Goal: Task Accomplishment & Management: Contribute content

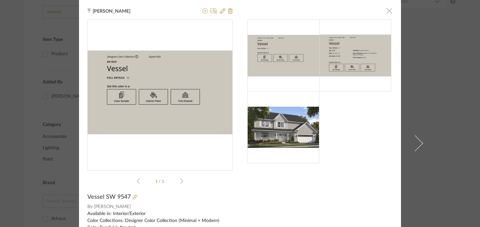
click at [385, 13] on span "button" at bounding box center [388, 10] width 13 height 13
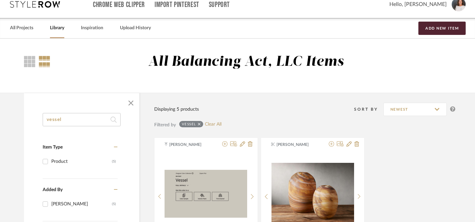
scroll to position [0, 1]
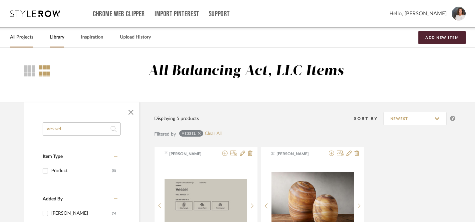
click at [18, 39] on link "All Projects" at bounding box center [21, 37] width 23 height 9
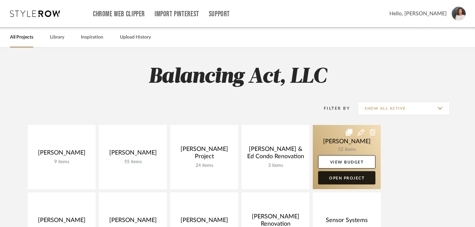
click at [342, 178] on link "Open Project" at bounding box center [346, 178] width 57 height 13
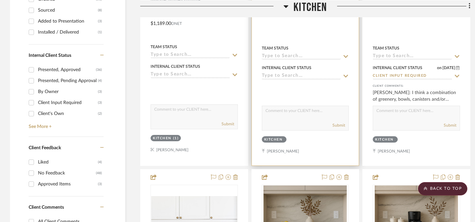
scroll to position [348, 0]
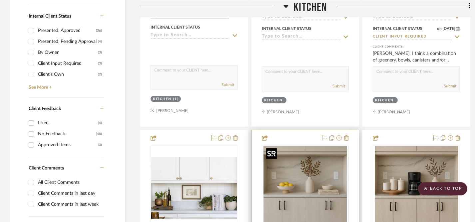
click at [292, 186] on img "0" at bounding box center [304, 188] width 83 height 83
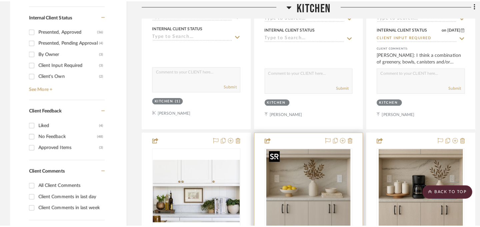
scroll to position [0, 0]
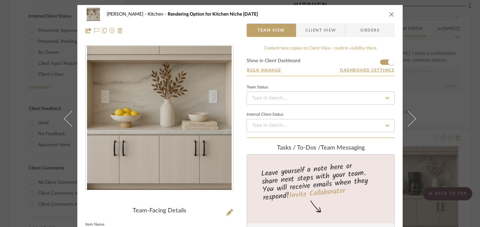
click at [390, 13] on icon "close" at bounding box center [391, 14] width 5 height 5
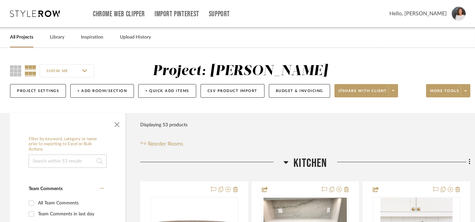
click at [26, 37] on link "All Projects" at bounding box center [21, 37] width 23 height 9
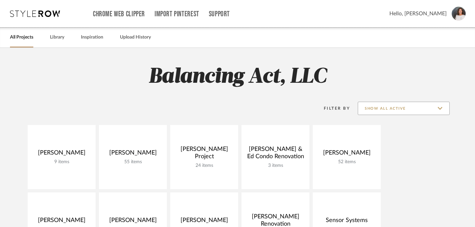
click at [440, 110] on input "Show All Active" at bounding box center [404, 108] width 92 height 13
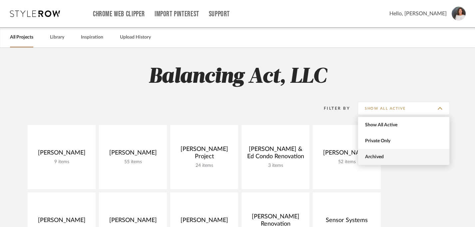
click at [381, 156] on span "Archived" at bounding box center [404, 158] width 79 height 6
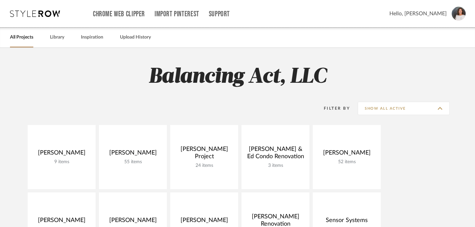
type input "Archived"
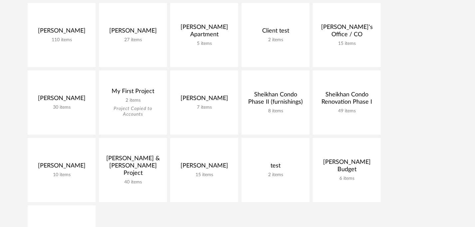
scroll to position [116, 0]
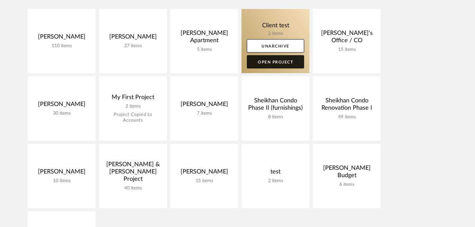
click at [281, 62] on link "Open Project" at bounding box center [275, 61] width 57 height 13
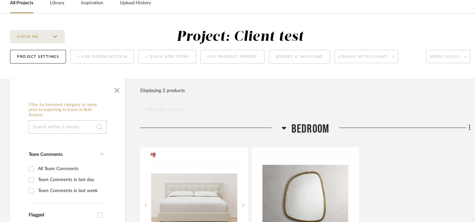
scroll to position [53, 0]
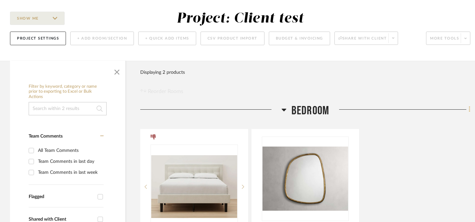
click at [469, 112] on icon at bounding box center [470, 109] width 2 height 7
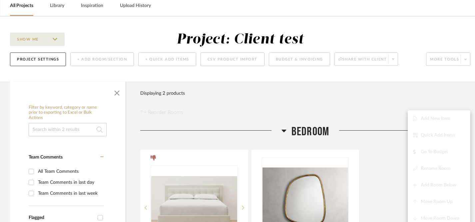
scroll to position [0, 0]
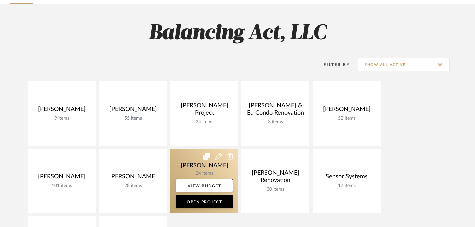
scroll to position [51, 0]
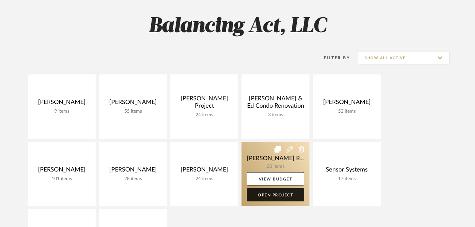
click at [271, 195] on link "Open Project" at bounding box center [275, 194] width 57 height 13
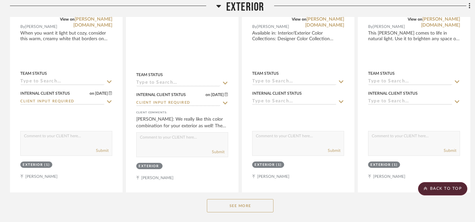
scroll to position [310, 0]
click at [245, 204] on button "See More" at bounding box center [240, 206] width 67 height 13
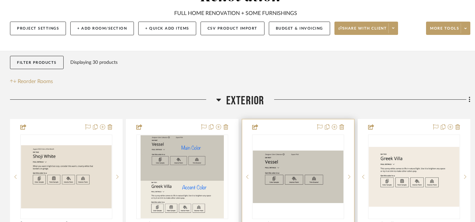
scroll to position [95, 0]
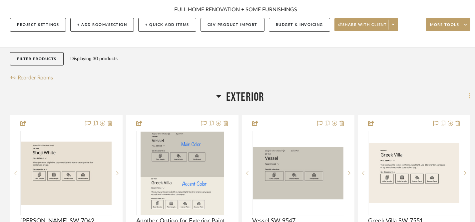
click at [468, 97] on fa-icon at bounding box center [468, 96] width 4 height 11
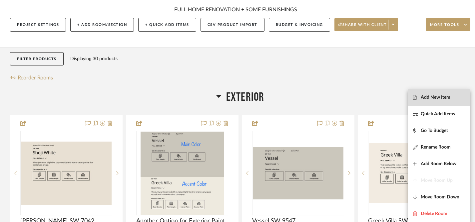
click at [430, 96] on span "Add New Item" at bounding box center [436, 98] width 30 height 6
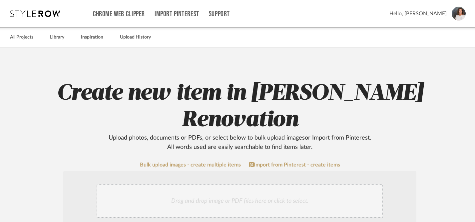
click at [213, 202] on div "Drag and drop image or PDF files here or click to select." at bounding box center [240, 201] width 286 height 33
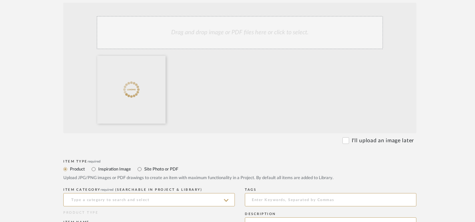
scroll to position [173, 0]
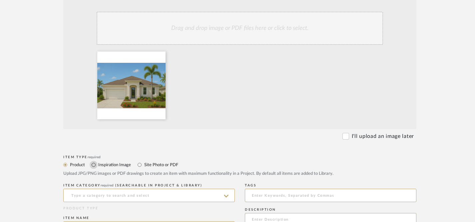
click at [94, 165] on input "Inspiration Image" at bounding box center [94, 165] width 8 height 8
radio input "true"
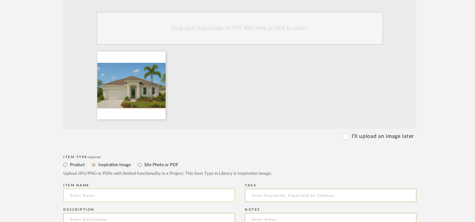
click at [112, 195] on input at bounding box center [149, 195] width 172 height 13
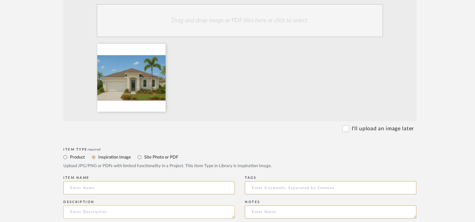
scroll to position [181, 0]
click at [106, 212] on textarea at bounding box center [149, 211] width 172 height 13
paste textarea "the base is [PERSON_NAME] Vessel (SW 9547, Hex #CDC8BF / RGB 205,200,191) with …"
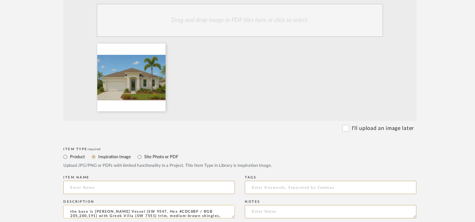
scroll to position [5, 0]
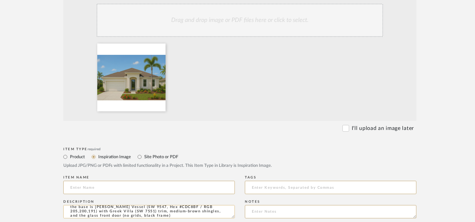
click at [72, 208] on textarea "the base is [PERSON_NAME] Vessel (SW 9547, Hex #CDC8BF / RGB 205,200,191) with …" at bounding box center [149, 211] width 172 height 13
type textarea "The base is [PERSON_NAME] Vessel (SW 9547, Hex #CDC8BF / RGB 205,200,191) with …"
click at [98, 190] on input at bounding box center [149, 187] width 172 height 13
type input "i"
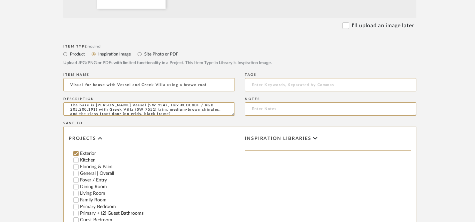
scroll to position [404, 0]
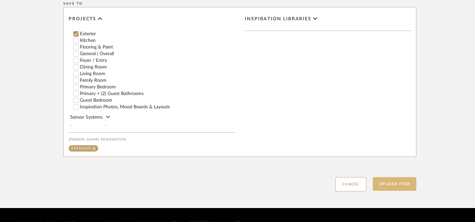
type input "Visual for house with Vessel and Greek Villa using a brown roof"
click at [389, 185] on button "Upload Item" at bounding box center [395, 185] width 44 height 14
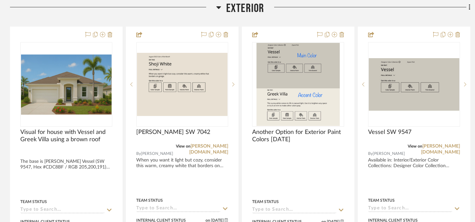
scroll to position [185, 0]
